Goal: Task Accomplishment & Management: Use online tool/utility

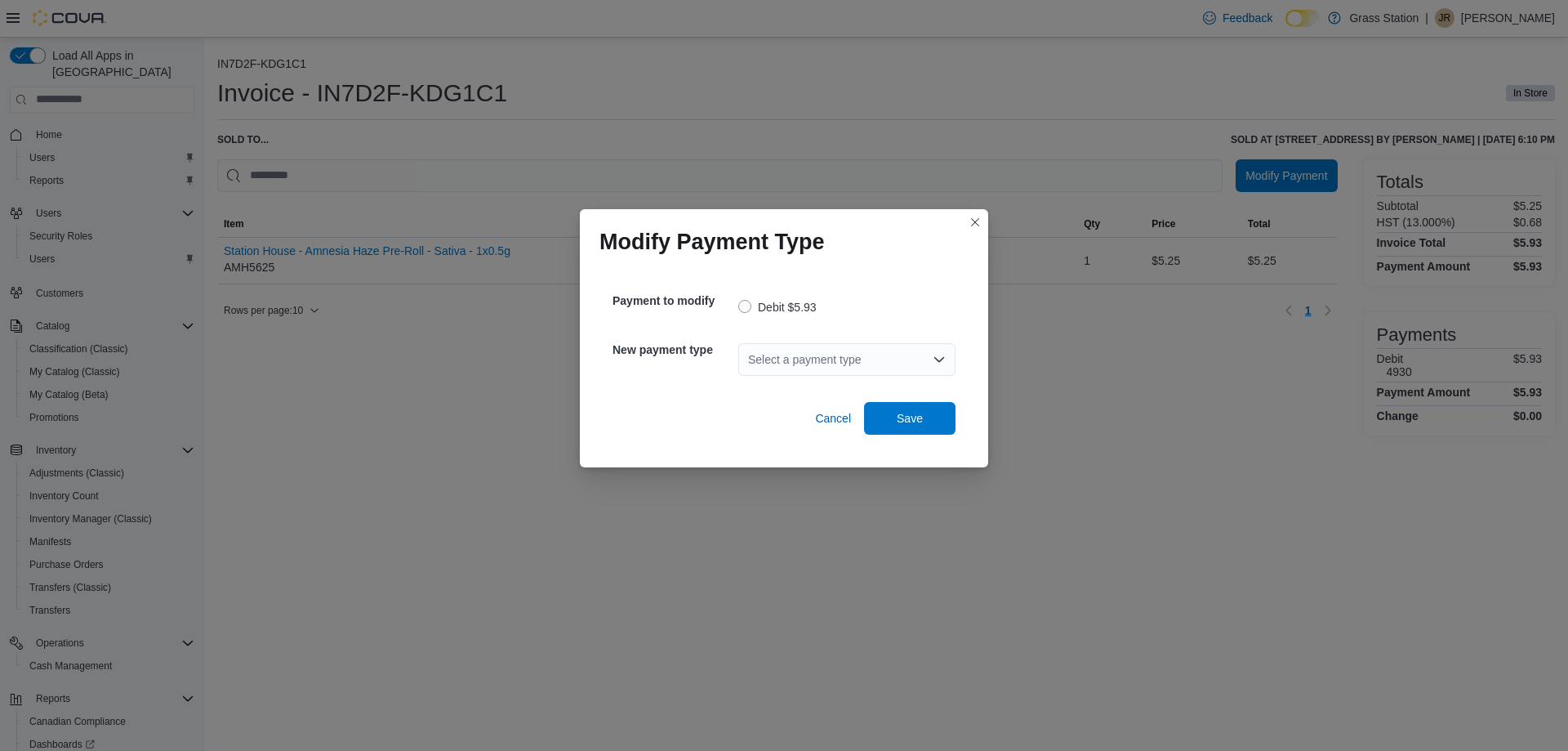
click at [766, 363] on div "Select a payment type" at bounding box center [847, 359] width 217 height 32
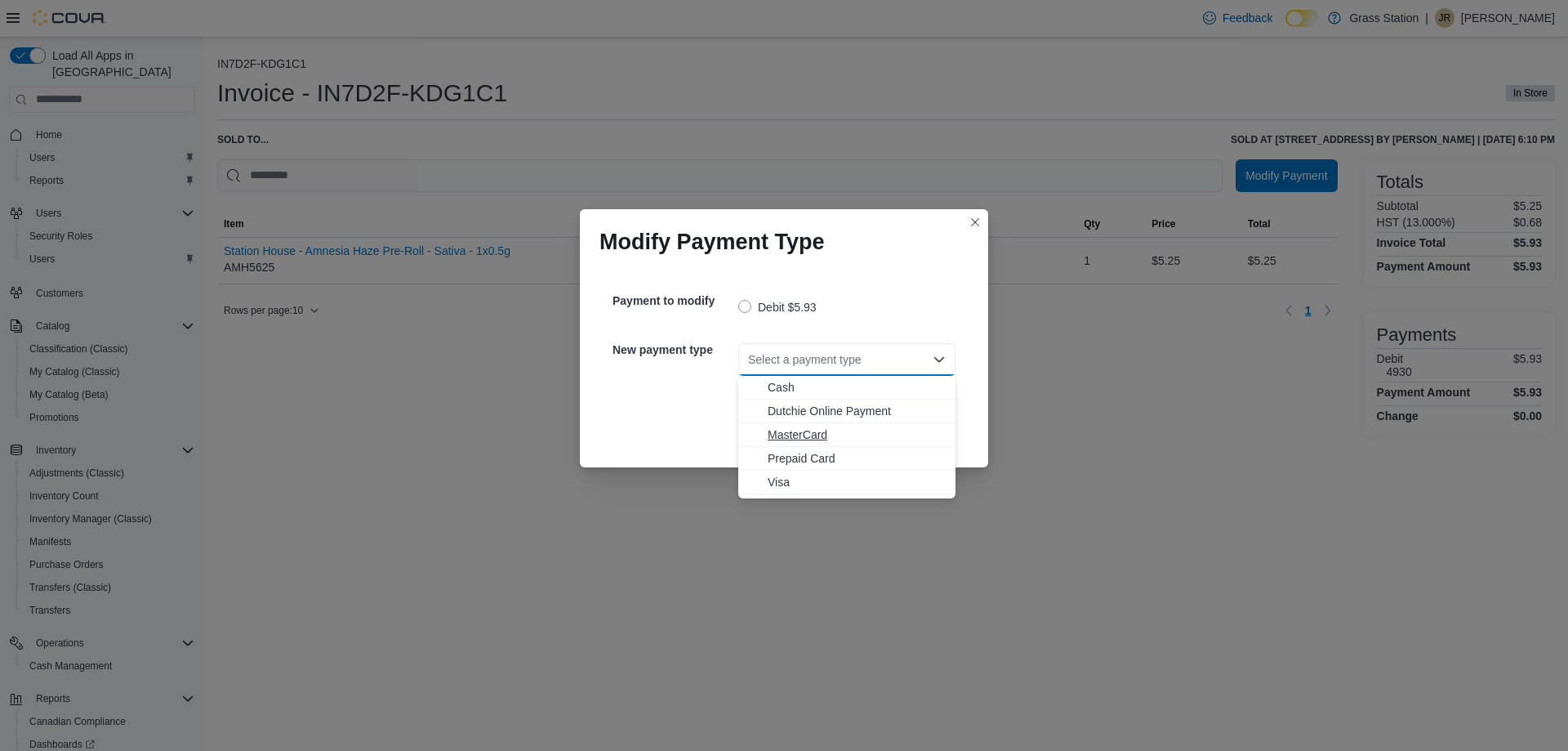
click at [776, 428] on span "MasterCard" at bounding box center [856, 435] width 178 height 17
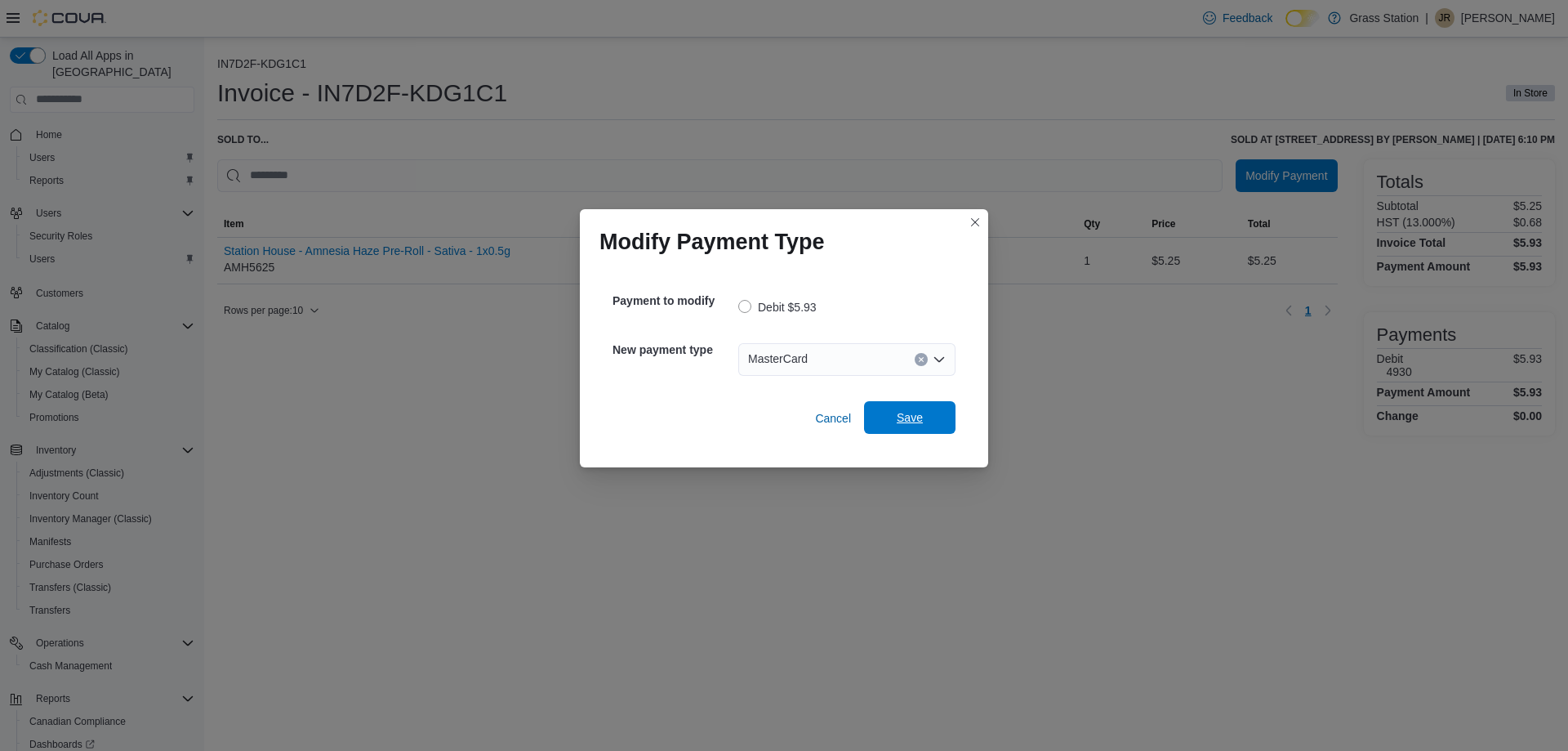
click at [936, 410] on span "Save" at bounding box center [910, 417] width 72 height 32
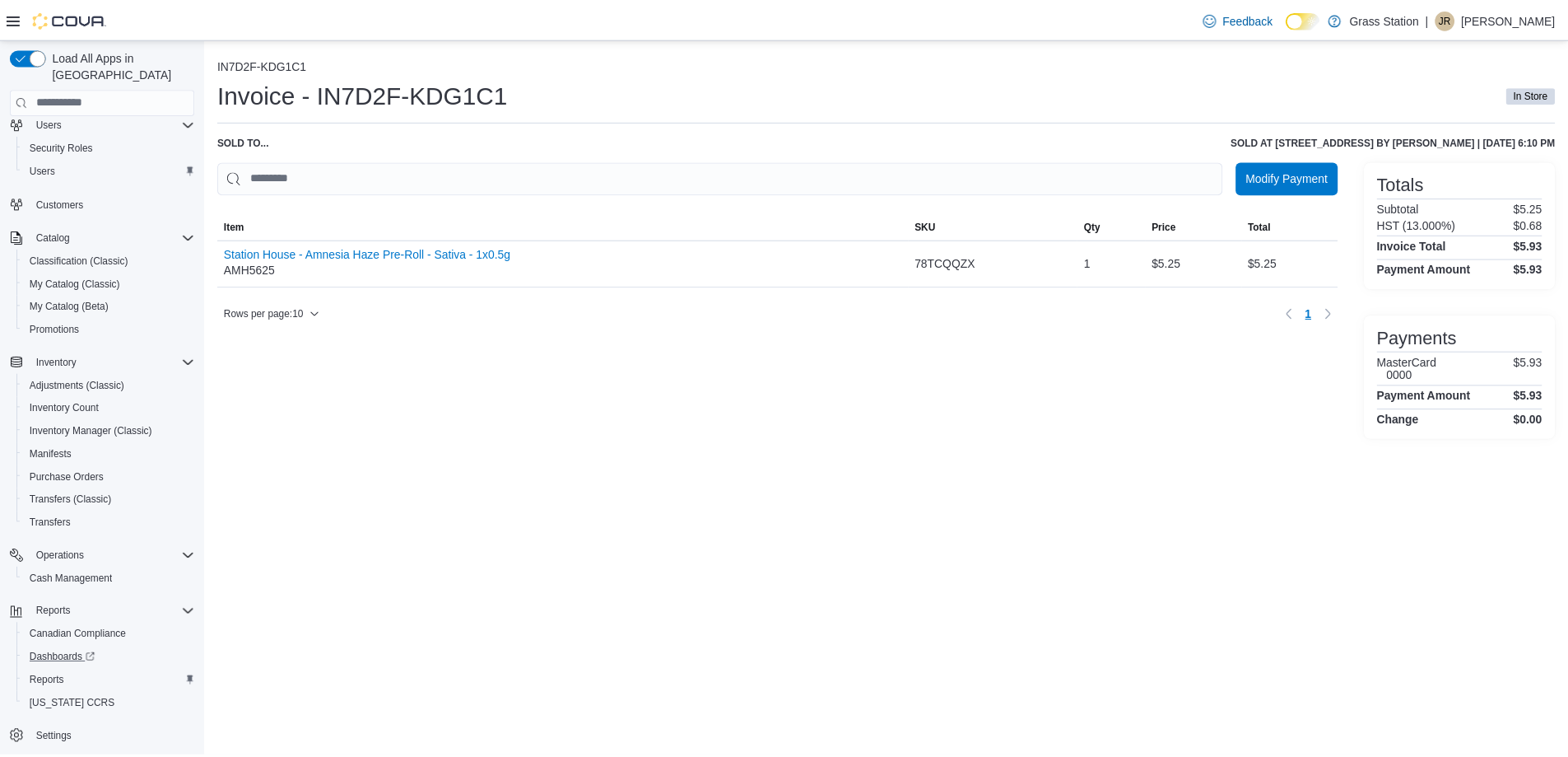
scroll to position [94, 0]
click at [34, 673] on span "Reports" at bounding box center [47, 680] width 34 height 13
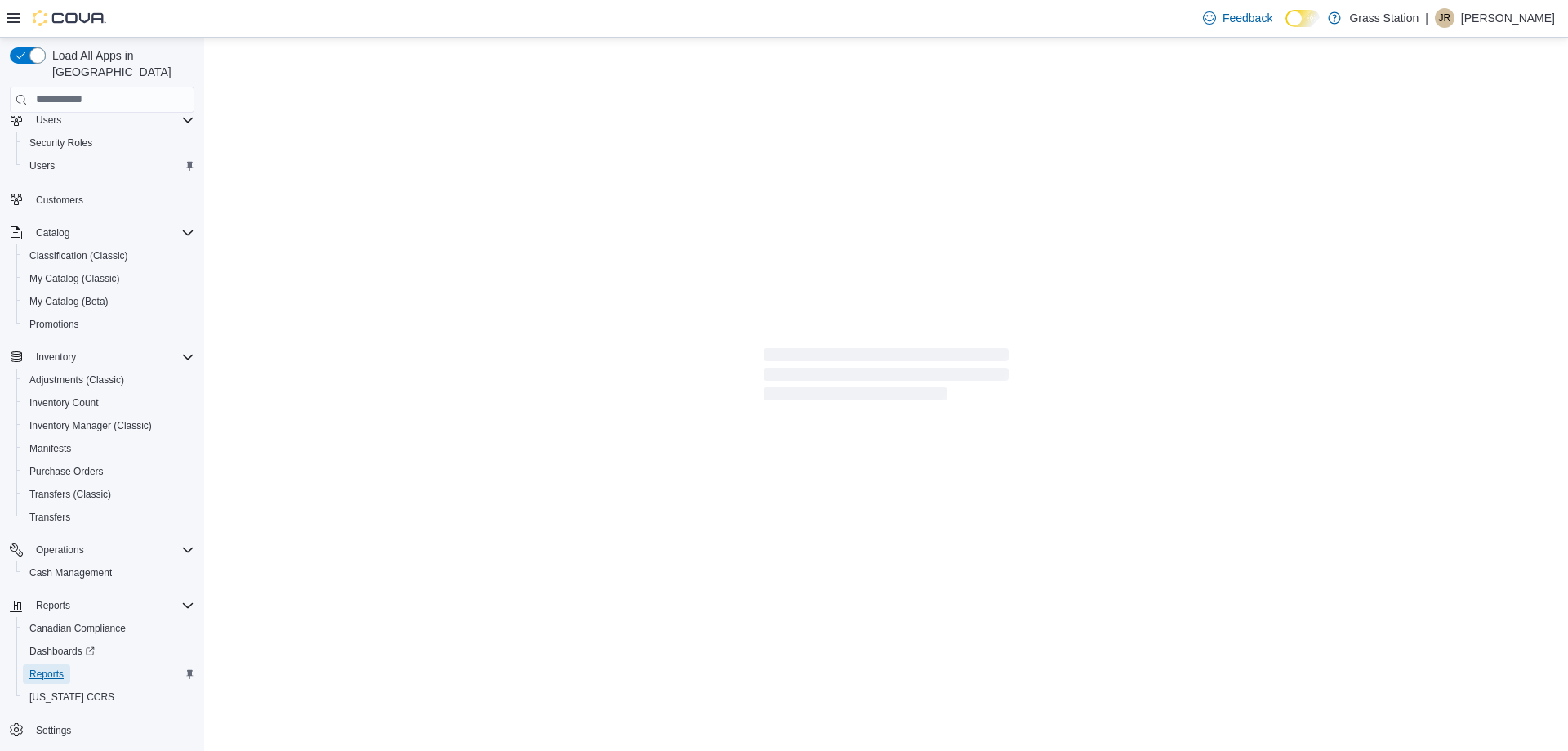
click at [67, 664] on link "Reports" at bounding box center [46, 673] width 47 height 19
click at [61, 668] on span "Reports" at bounding box center [46, 674] width 34 height 13
click at [59, 668] on span "Reports" at bounding box center [46, 674] width 34 height 13
click at [49, 668] on span "Reports" at bounding box center [46, 674] width 34 height 13
click at [48, 668] on span "Reports" at bounding box center [46, 674] width 34 height 13
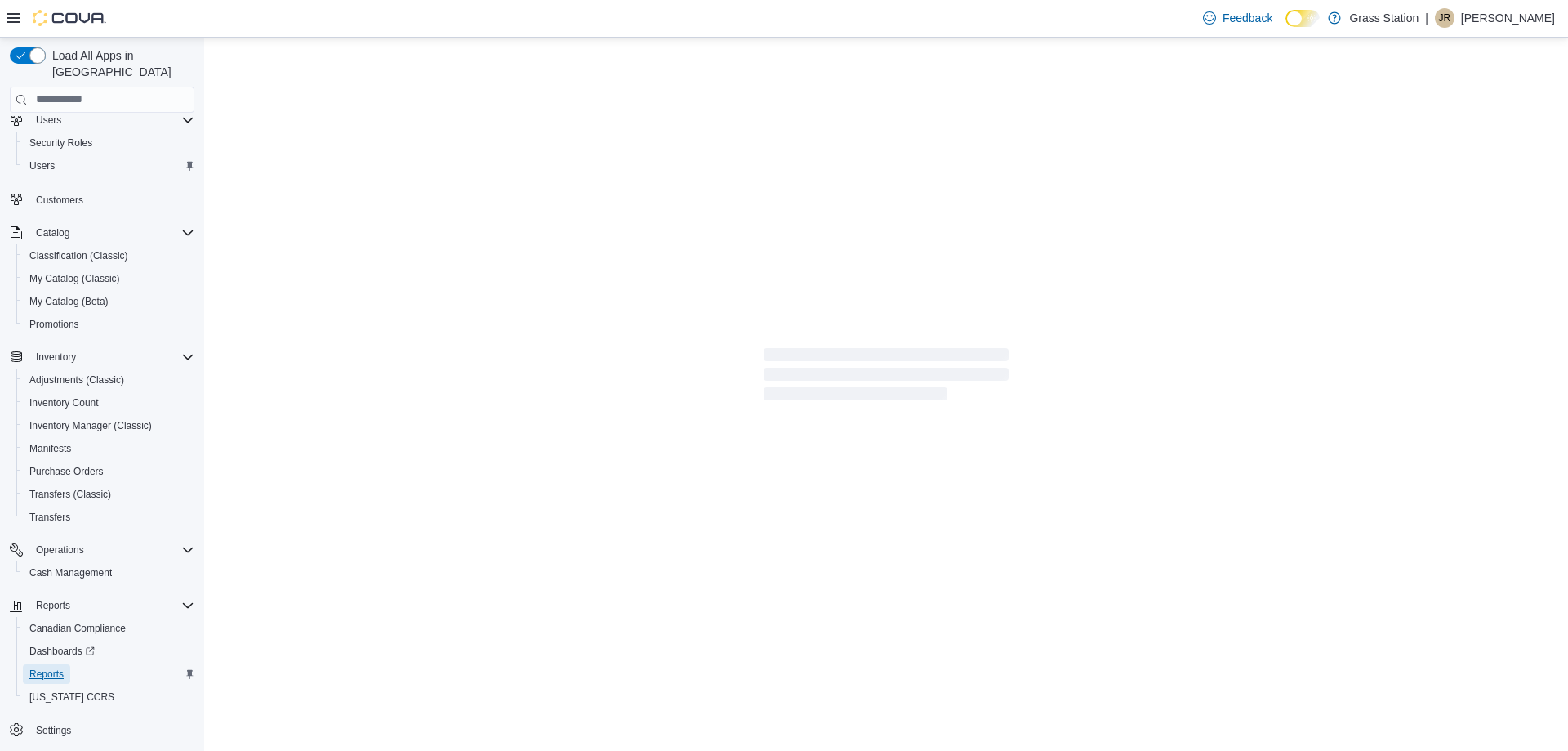
click at [48, 668] on span "Reports" at bounding box center [46, 674] width 34 height 13
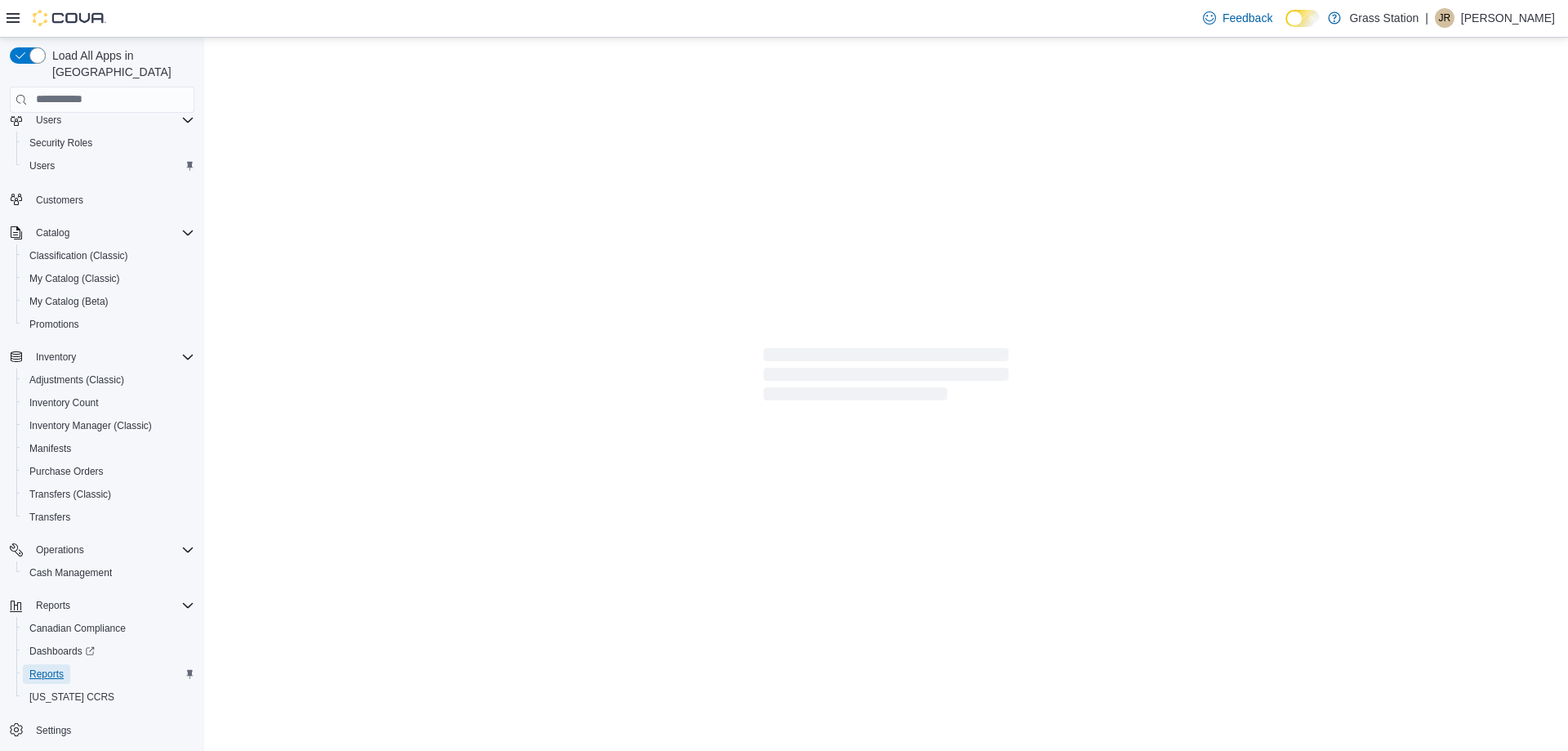
click at [52, 668] on span "Reports" at bounding box center [46, 674] width 34 height 13
drag, startPoint x: 52, startPoint y: 657, endPoint x: 55, endPoint y: 647, distance: 10.4
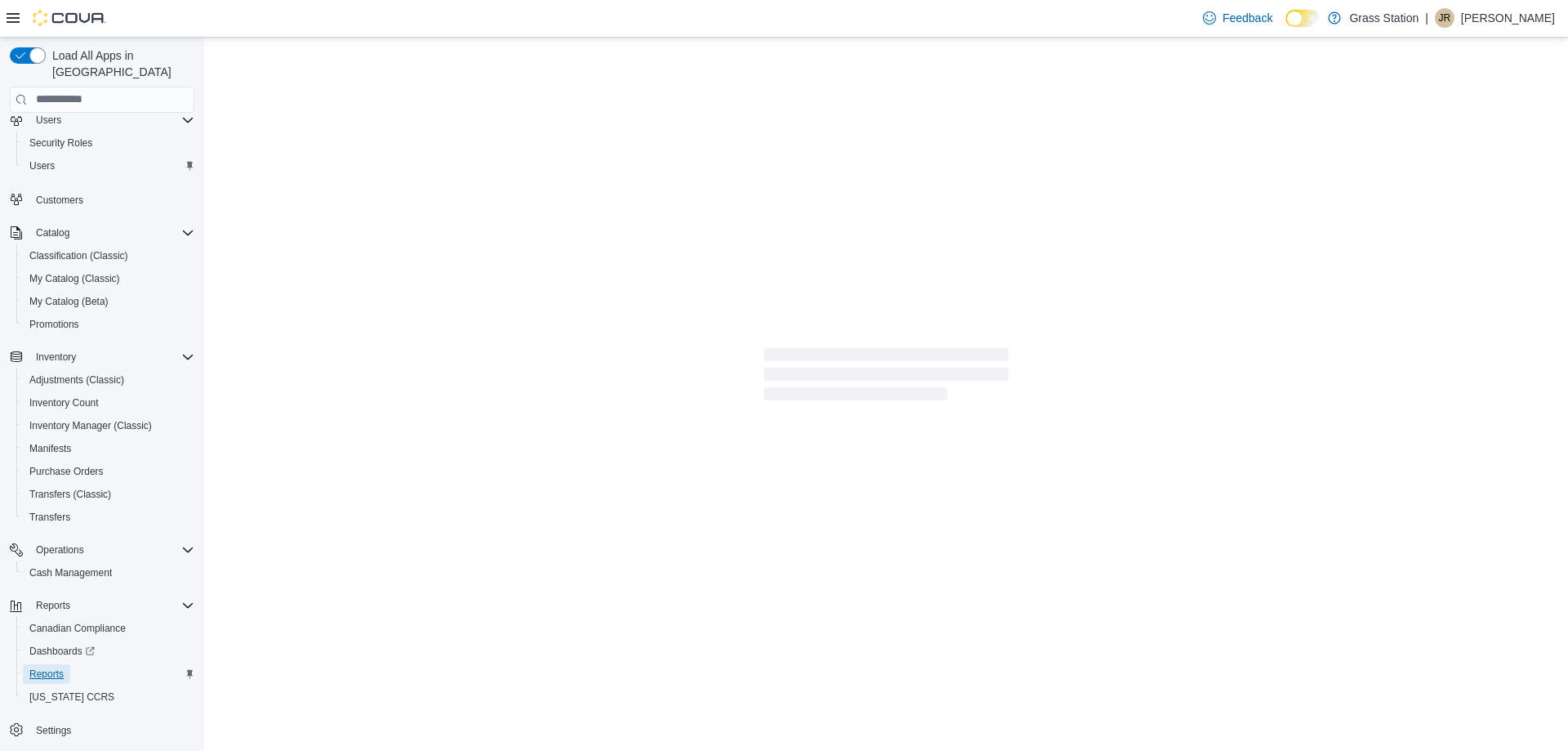
click at [54, 664] on span "Reports" at bounding box center [46, 673] width 34 height 19
drag, startPoint x: 55, startPoint y: 647, endPoint x: 900, endPoint y: 543, distance: 851.4
click at [55, 664] on span "Reports" at bounding box center [46, 673] width 34 height 19
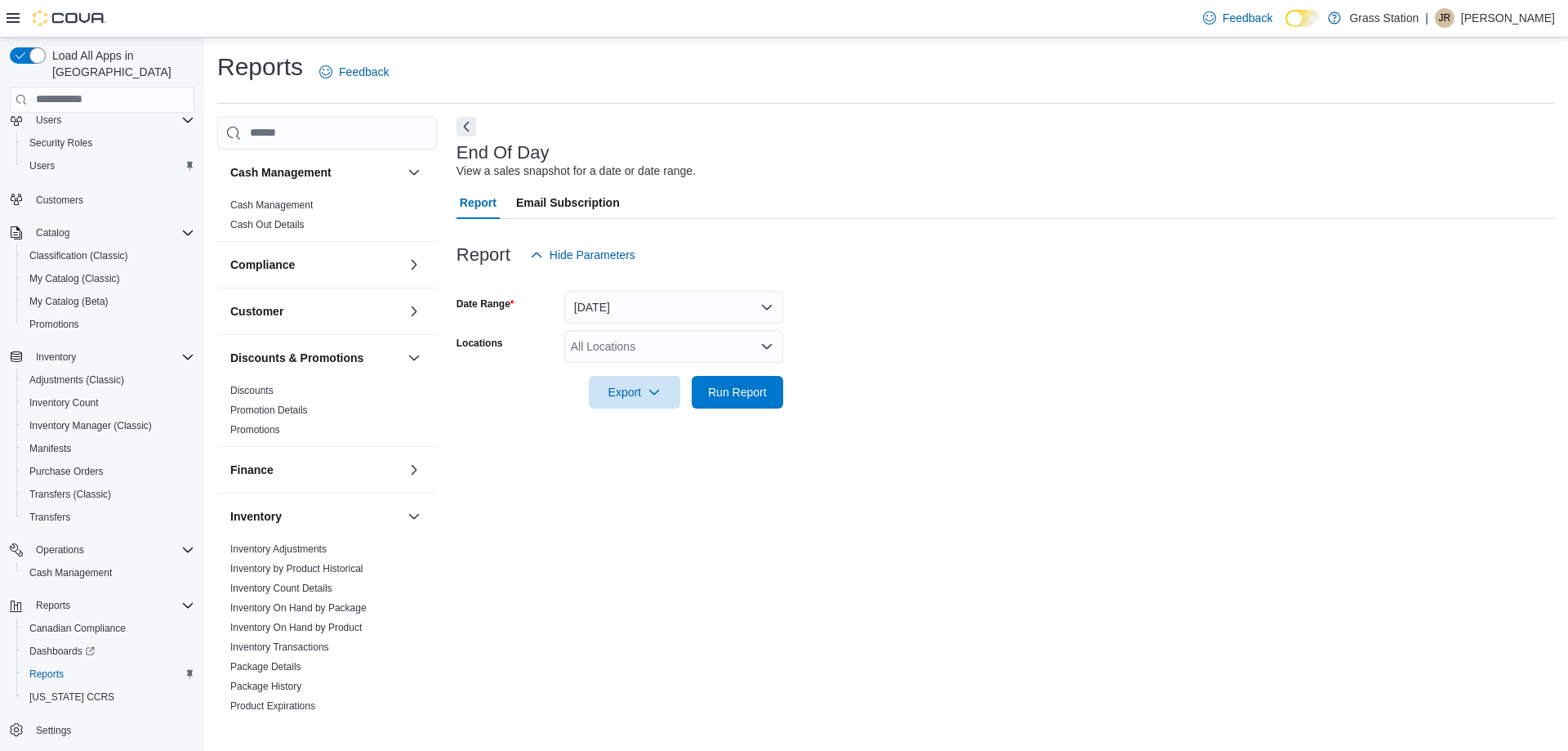
click at [694, 674] on div "End Of Day View a sales snapshot for a date or date range. Report Email Subscri…" at bounding box center [1006, 414] width 1098 height 596
click at [1002, 644] on div "End Of Day View a sales snapshot for a date or date range. Report Email Subscri…" at bounding box center [1006, 414] width 1098 height 596
click at [726, 395] on span "Run Report" at bounding box center [738, 391] width 59 height 17
